Goal: Information Seeking & Learning: Understand process/instructions

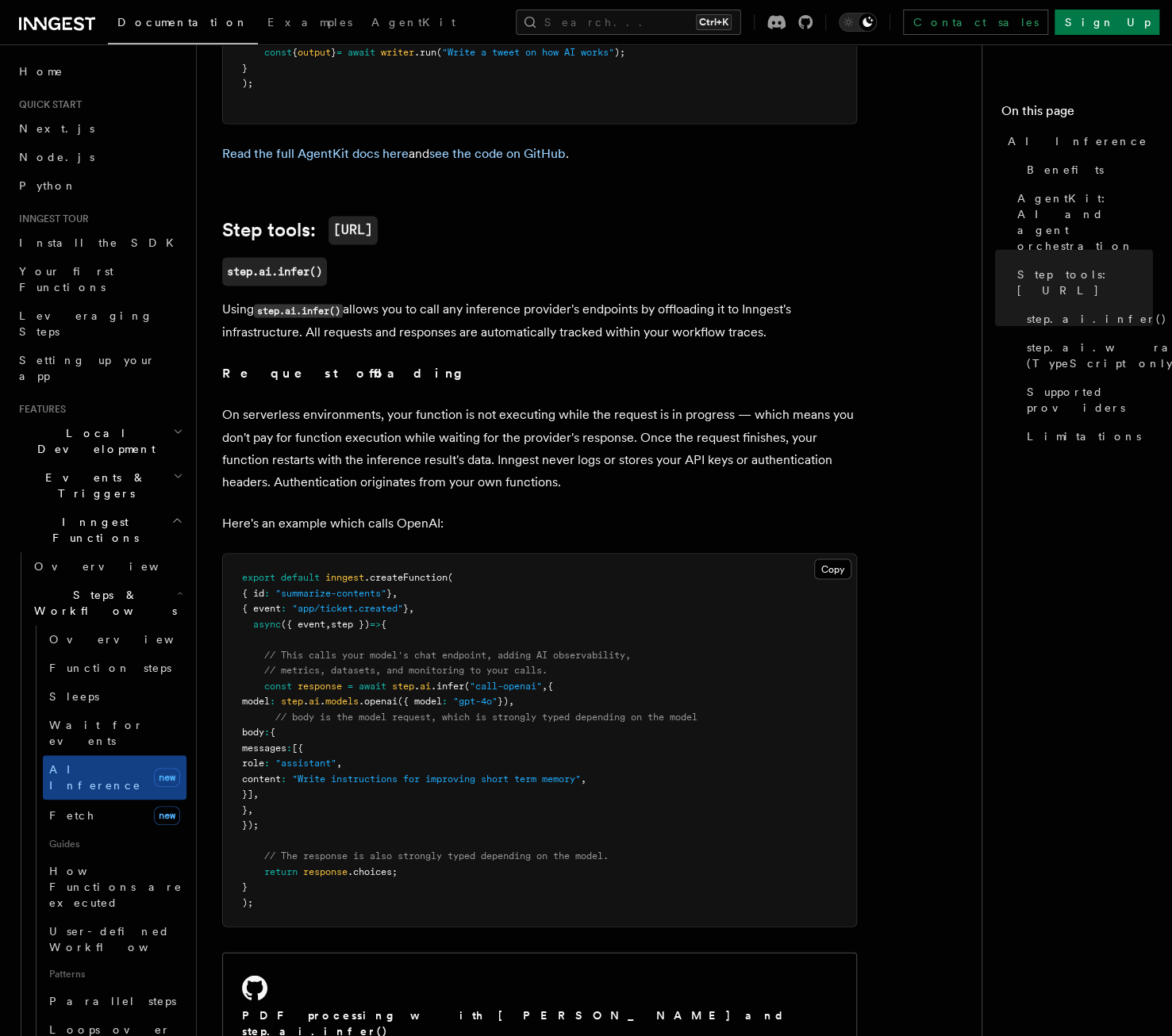
scroll to position [1032, 0]
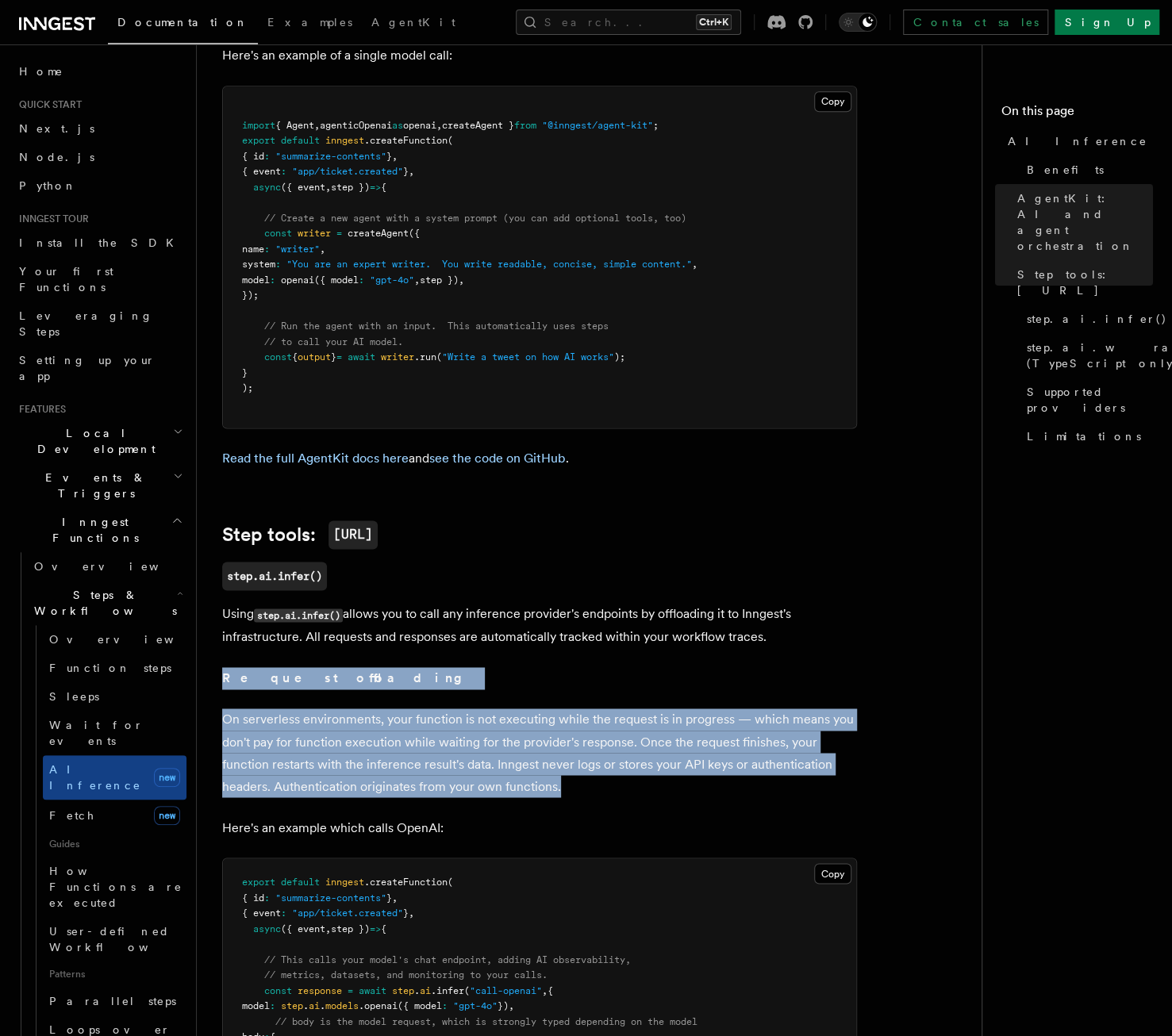
drag, startPoint x: 226, startPoint y: 613, endPoint x: 640, endPoint y: 716, distance: 426.6
click at [640, 716] on p "On serverless environments, your function is not executing while the request is…" at bounding box center [539, 753] width 635 height 89
click at [563, 709] on p "On serverless environments, your function is not executing while the request is…" at bounding box center [539, 753] width 635 height 89
drag, startPoint x: 580, startPoint y: 714, endPoint x: 214, endPoint y: 657, distance: 370.4
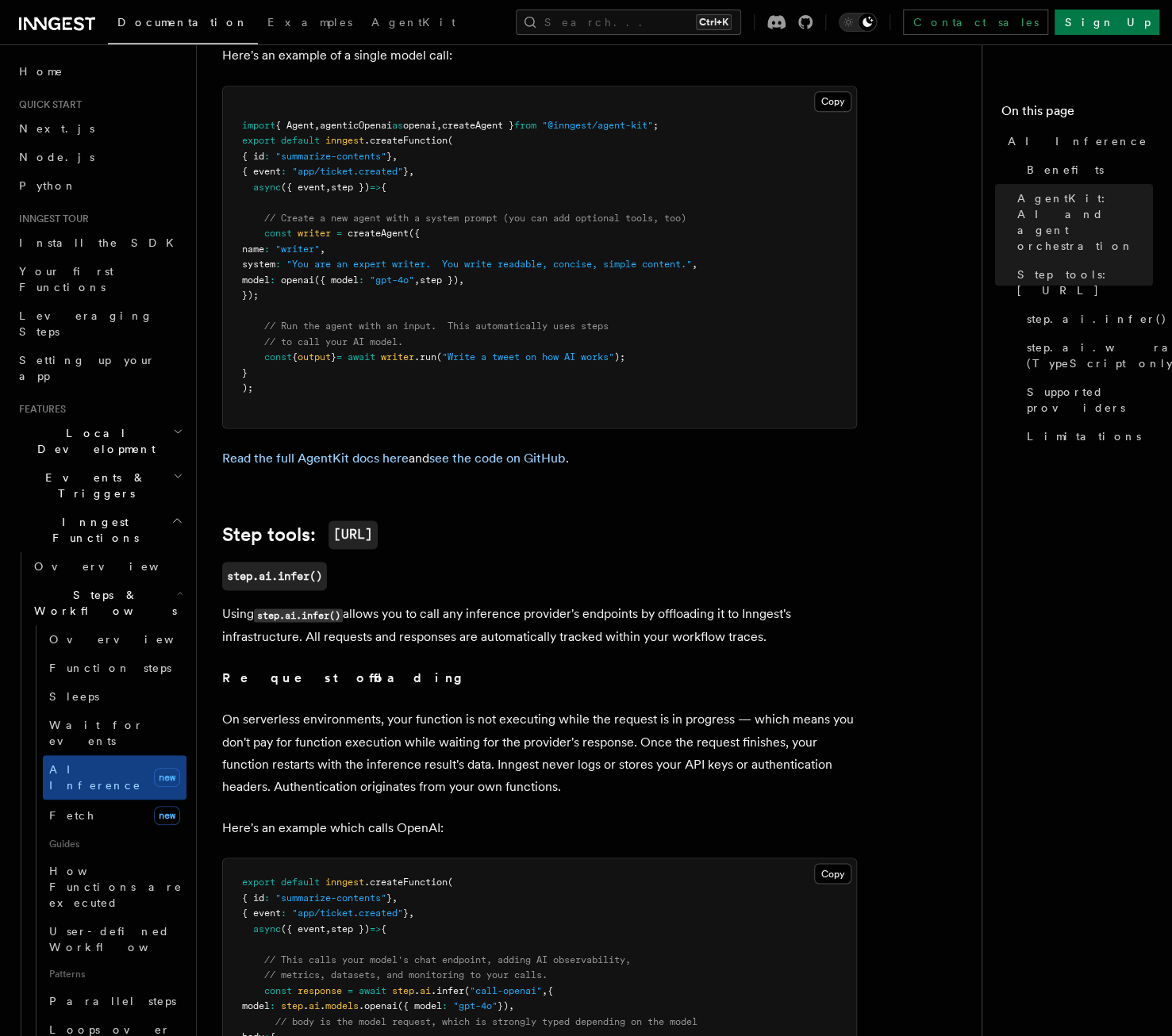
drag, startPoint x: 214, startPoint y: 657, endPoint x: 429, endPoint y: 623, distance: 217.7
click at [429, 668] on p "Request offloading" at bounding box center [539, 679] width 635 height 23
drag, startPoint x: 300, startPoint y: 576, endPoint x: 787, endPoint y: 573, distance: 487.0
click at [787, 603] on p "Using step.ai.infer() allows you to call any inference provider's endpoints by …" at bounding box center [539, 626] width 635 height 45
drag, startPoint x: 787, startPoint y: 573, endPoint x: 689, endPoint y: 616, distance: 107.0
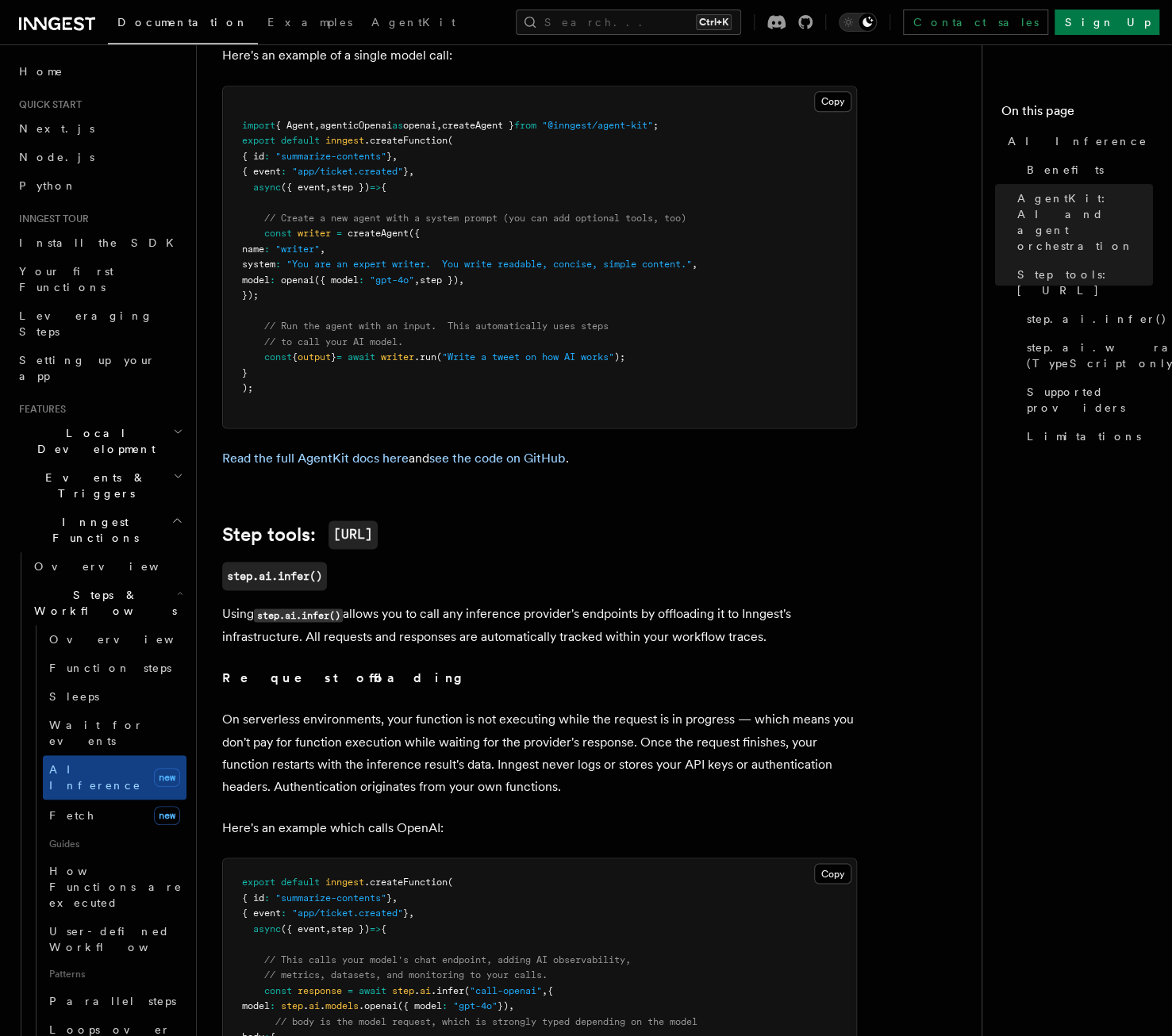
click at [689, 668] on p "Request offloading" at bounding box center [539, 679] width 635 height 23
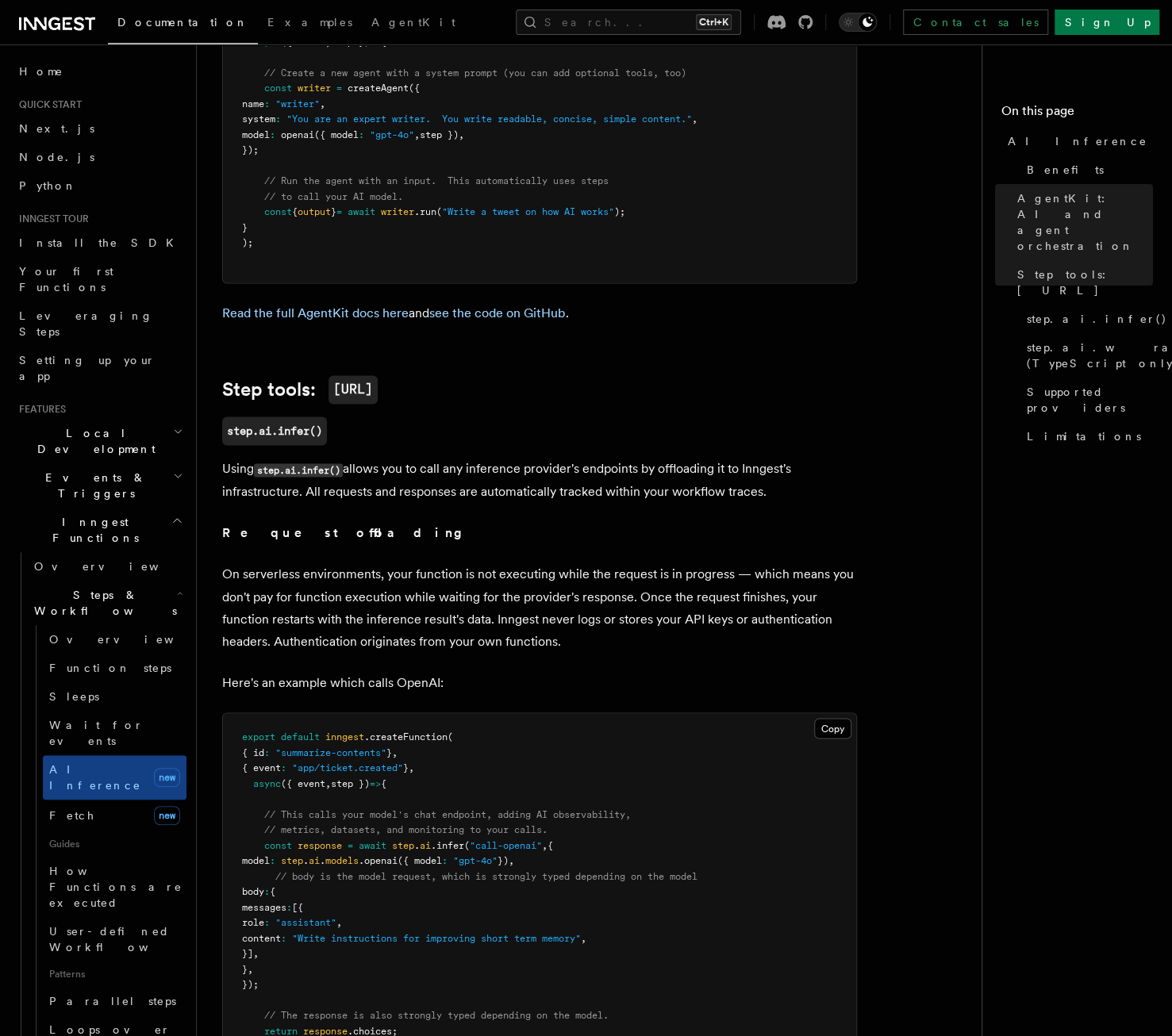
scroll to position [1190, 0]
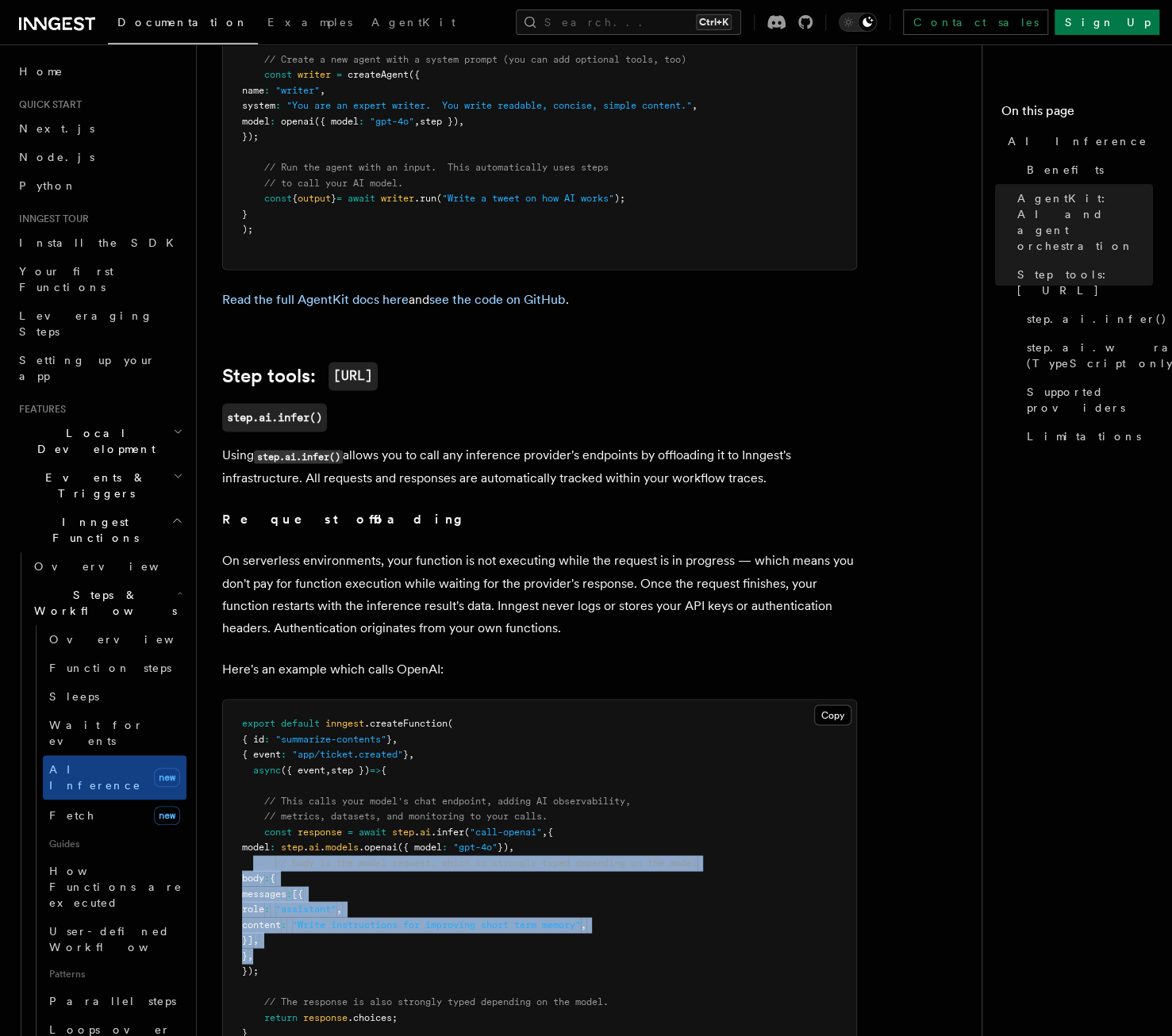
drag, startPoint x: 300, startPoint y: 891, endPoint x: 253, endPoint y: 804, distance: 98.9
click at [253, 804] on pre "export default inngest .createFunction ( { id : "summarize-contents" } , { even…" at bounding box center [539, 886] width 633 height 373
drag, startPoint x: 253, startPoint y: 804, endPoint x: 303, endPoint y: 813, distance: 50.8
click at [270, 872] on span ":" at bounding box center [267, 878] width 5 height 11
click at [325, 811] on pre "export default inngest .createFunction ( { id : "summarize-contents" } , { even…" at bounding box center [539, 886] width 633 height 373
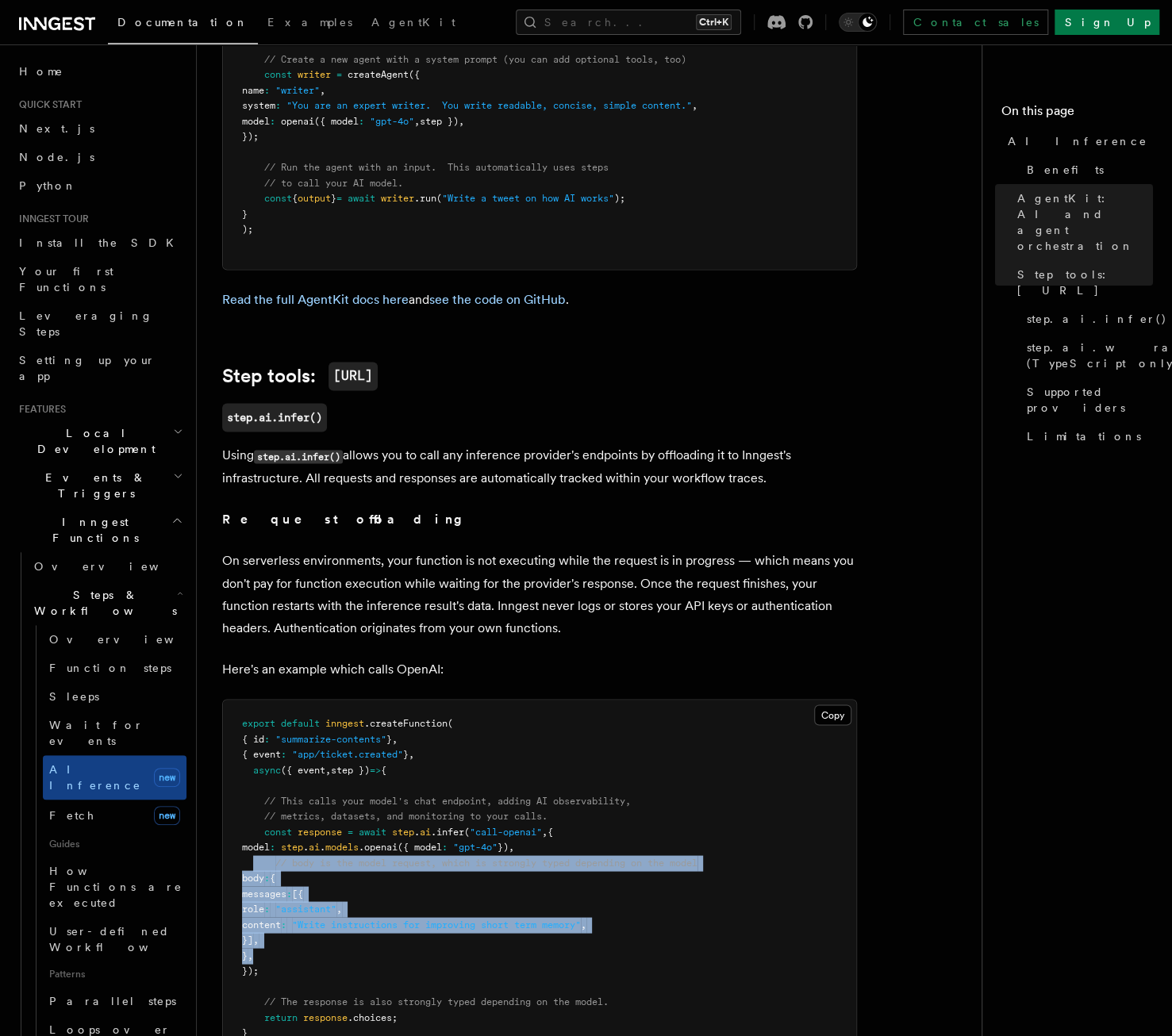
click at [318, 812] on pre "export default inngest .createFunction ( { id : "summarize-contents" } , { even…" at bounding box center [539, 886] width 633 height 373
click at [319, 816] on pre "export default inngest .createFunction ( { id : "summarize-contents" } , { even…" at bounding box center [539, 886] width 633 height 373
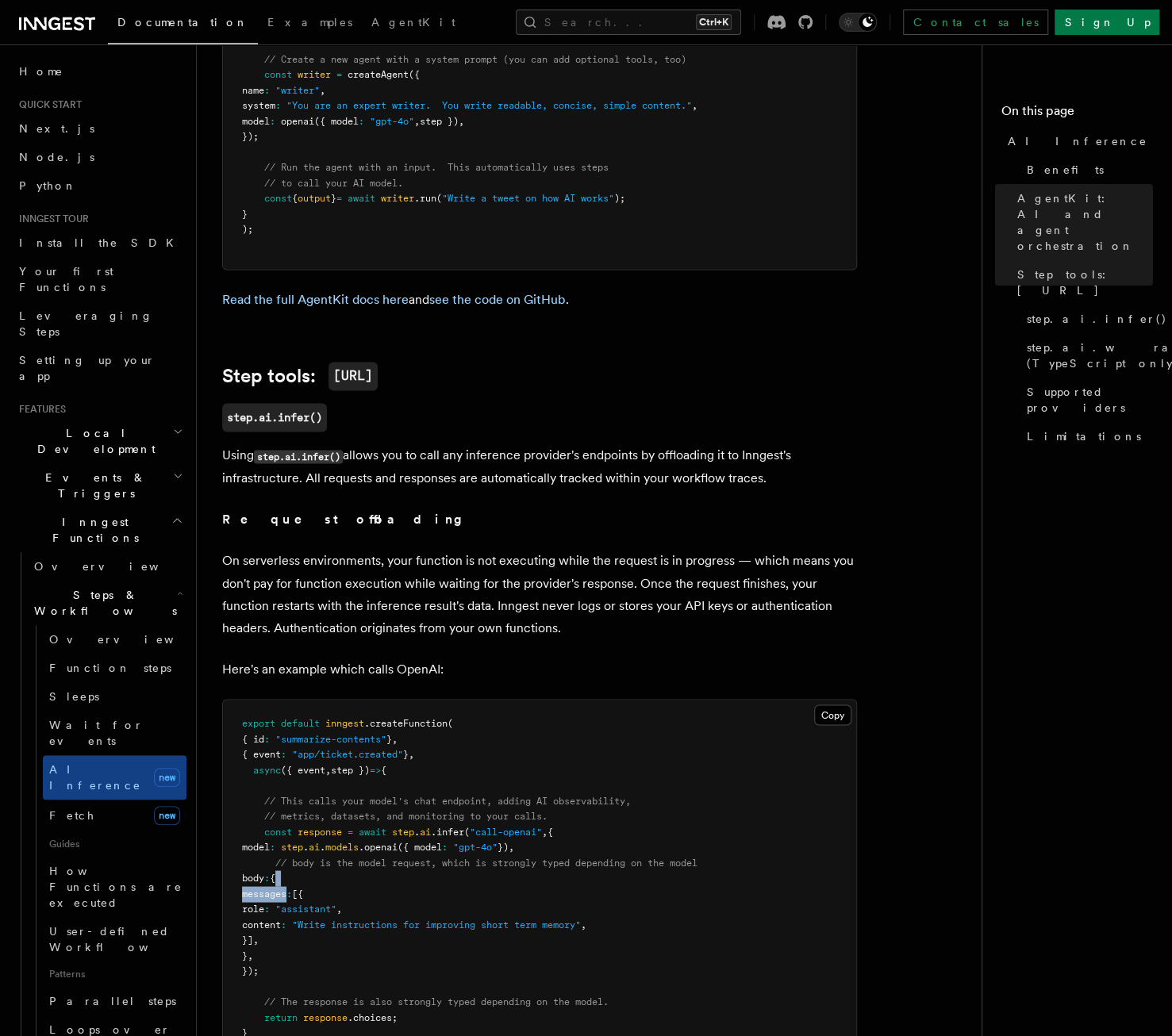
click at [319, 816] on pre "export default inngest .createFunction ( { id : "summarize-contents" } , { even…" at bounding box center [539, 886] width 633 height 373
click at [327, 817] on pre "export default inngest .createFunction ( { id : "summarize-contents" } , { even…" at bounding box center [539, 886] width 633 height 373
click at [265, 872] on span "body" at bounding box center [253, 878] width 23 height 11
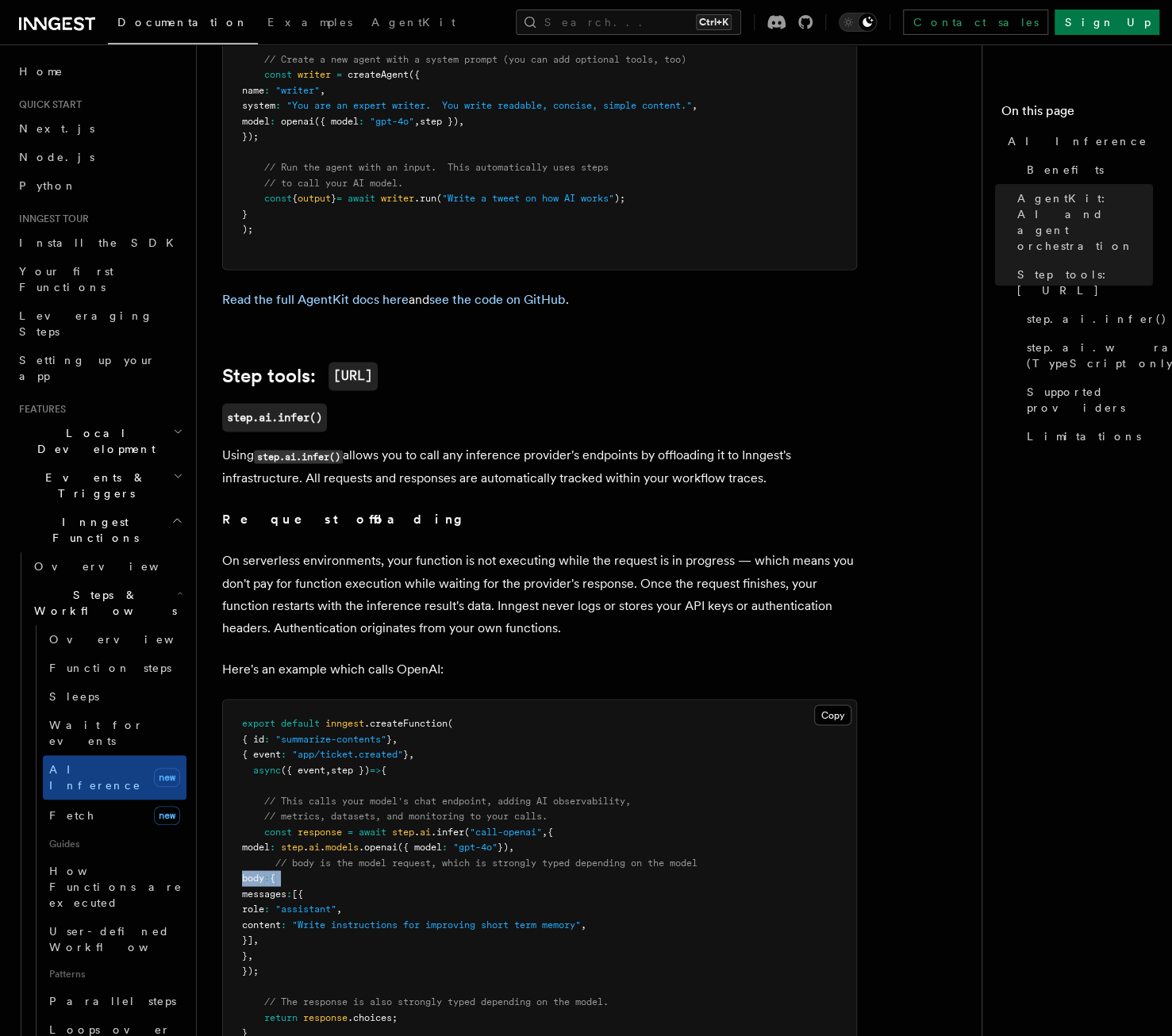
copy code "body : {"
click at [322, 760] on pre "export default inngest .createFunction ( { id : "summarize-contents" } , { even…" at bounding box center [539, 886] width 633 height 373
click at [347, 811] on span "// metrics, datasets, and monitoring to your calls." at bounding box center [406, 816] width 283 height 11
click at [347, 743] on pre "export default inngest .createFunction ( { id : "summarize-contents" } , { even…" at bounding box center [539, 886] width 633 height 373
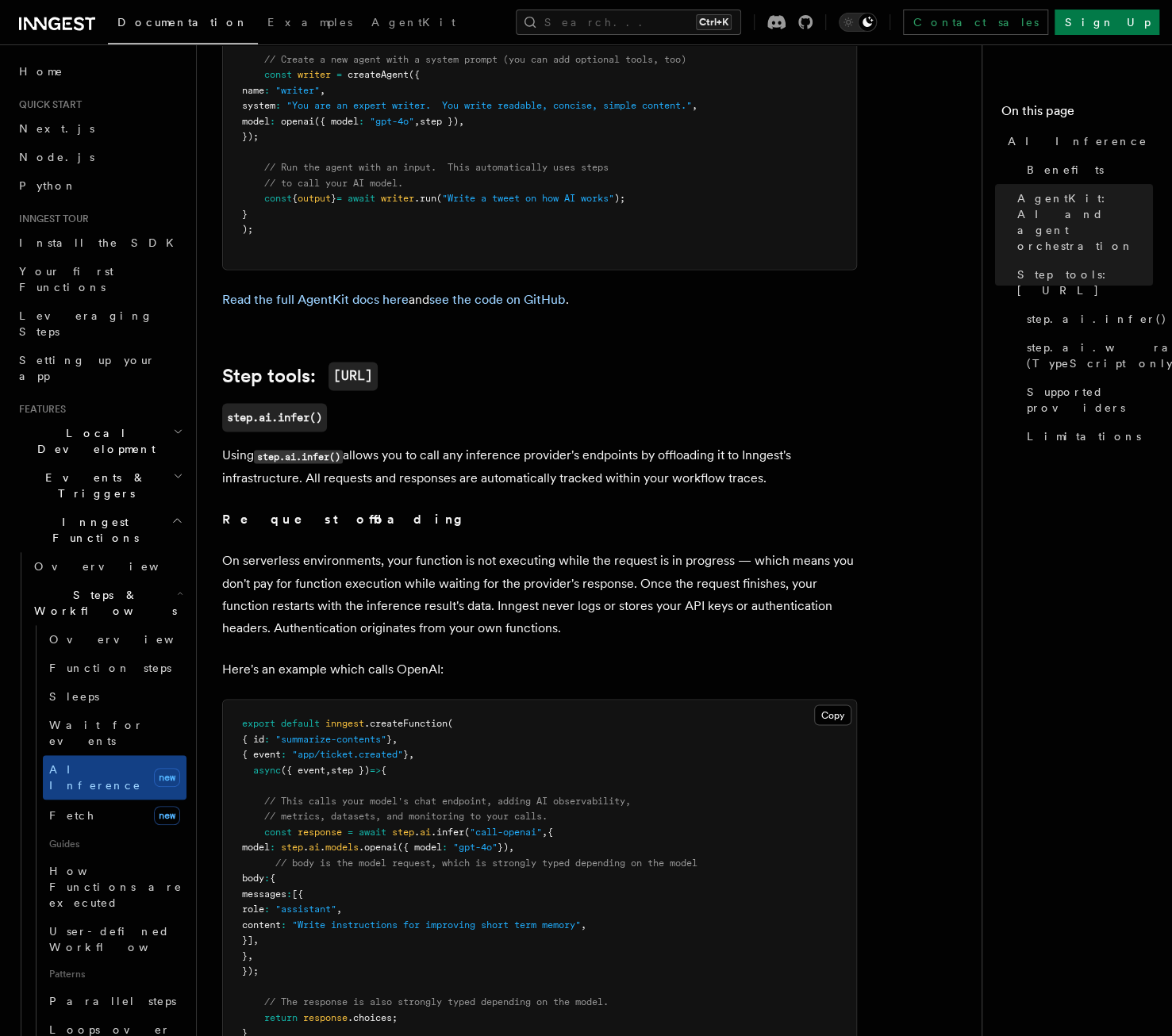
click at [297, 743] on pre "export default inngest .createFunction ( { id : "summarize-contents" } , { even…" at bounding box center [539, 886] width 633 height 373
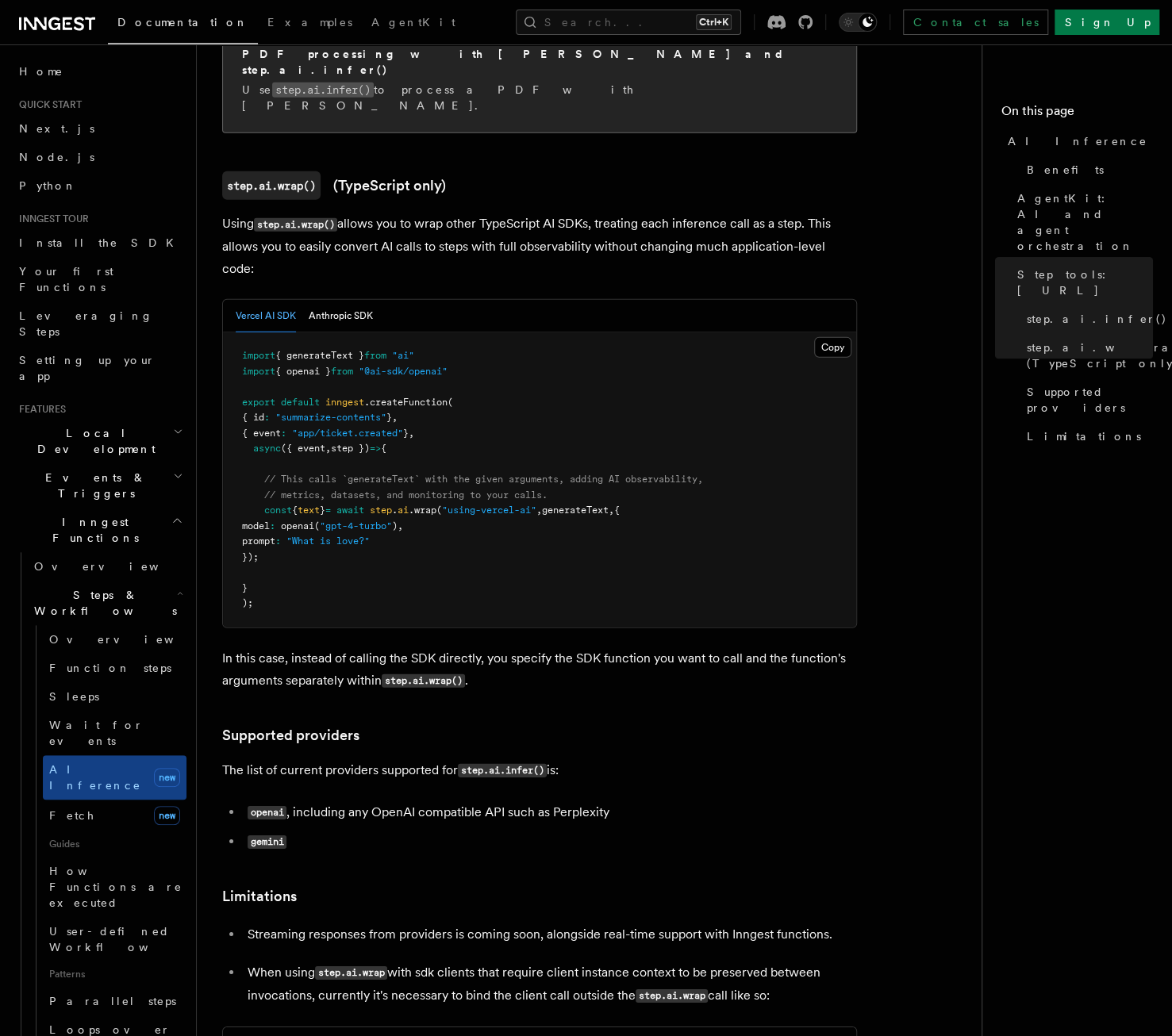
scroll to position [2302, 0]
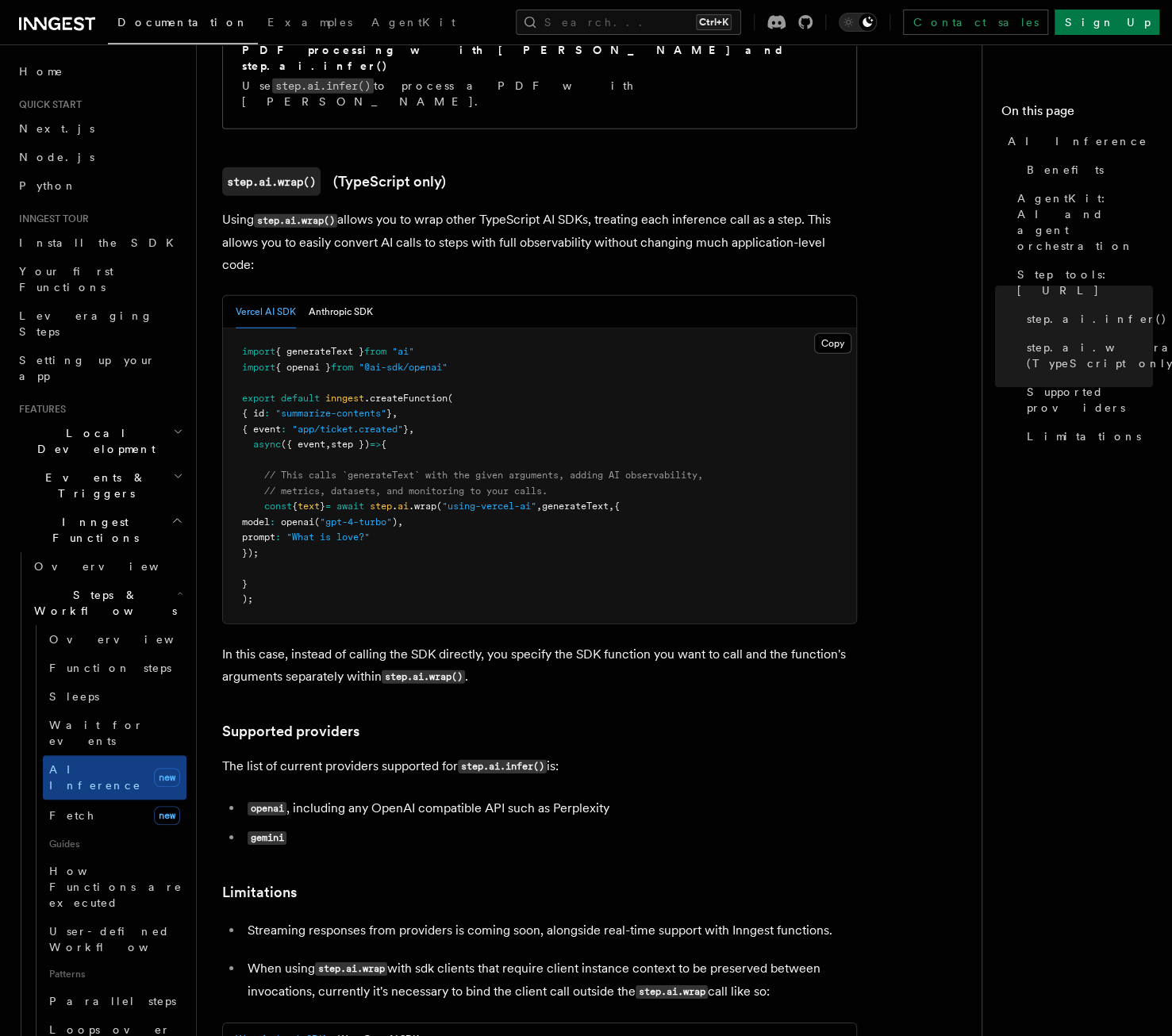
click at [416, 447] on pre "import { generateText } from "ai" import { openai } from "@ai-sdk/openai" expor…" at bounding box center [539, 475] width 633 height 295
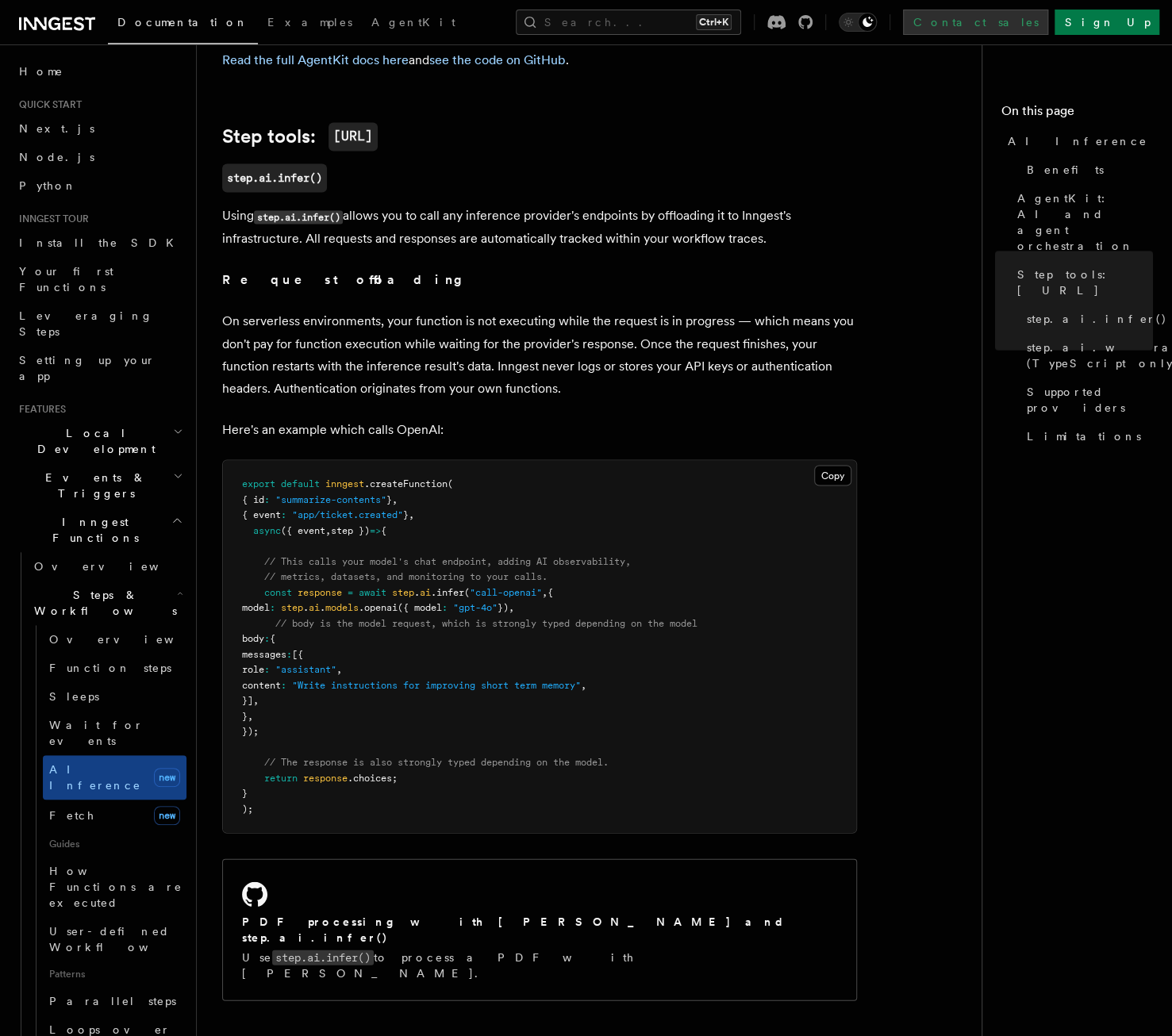
scroll to position [1429, 0]
